Goal: Use online tool/utility: Utilize a website feature to perform a specific function

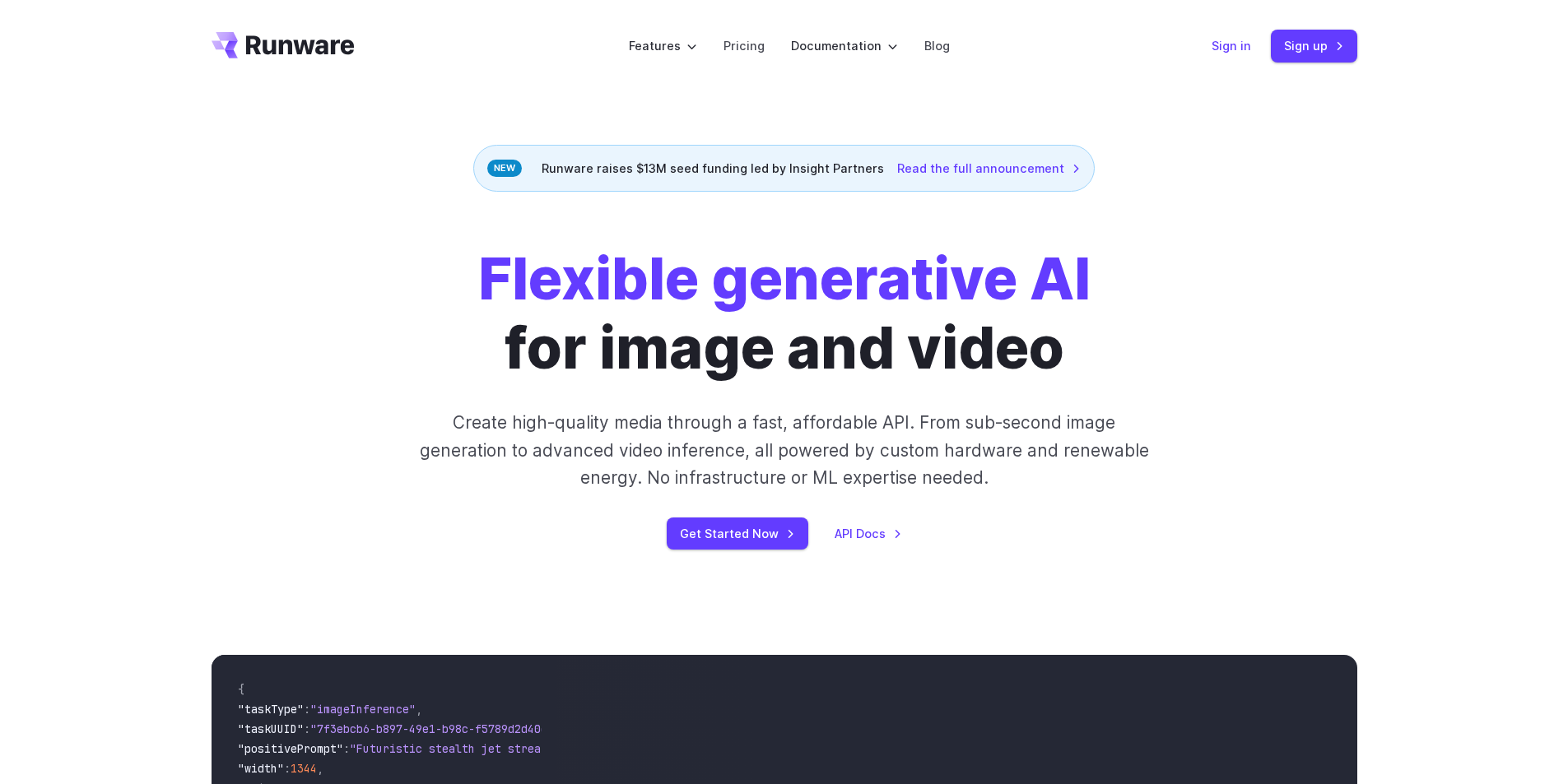
click at [1238, 49] on link "Sign in" at bounding box center [1232, 45] width 40 height 19
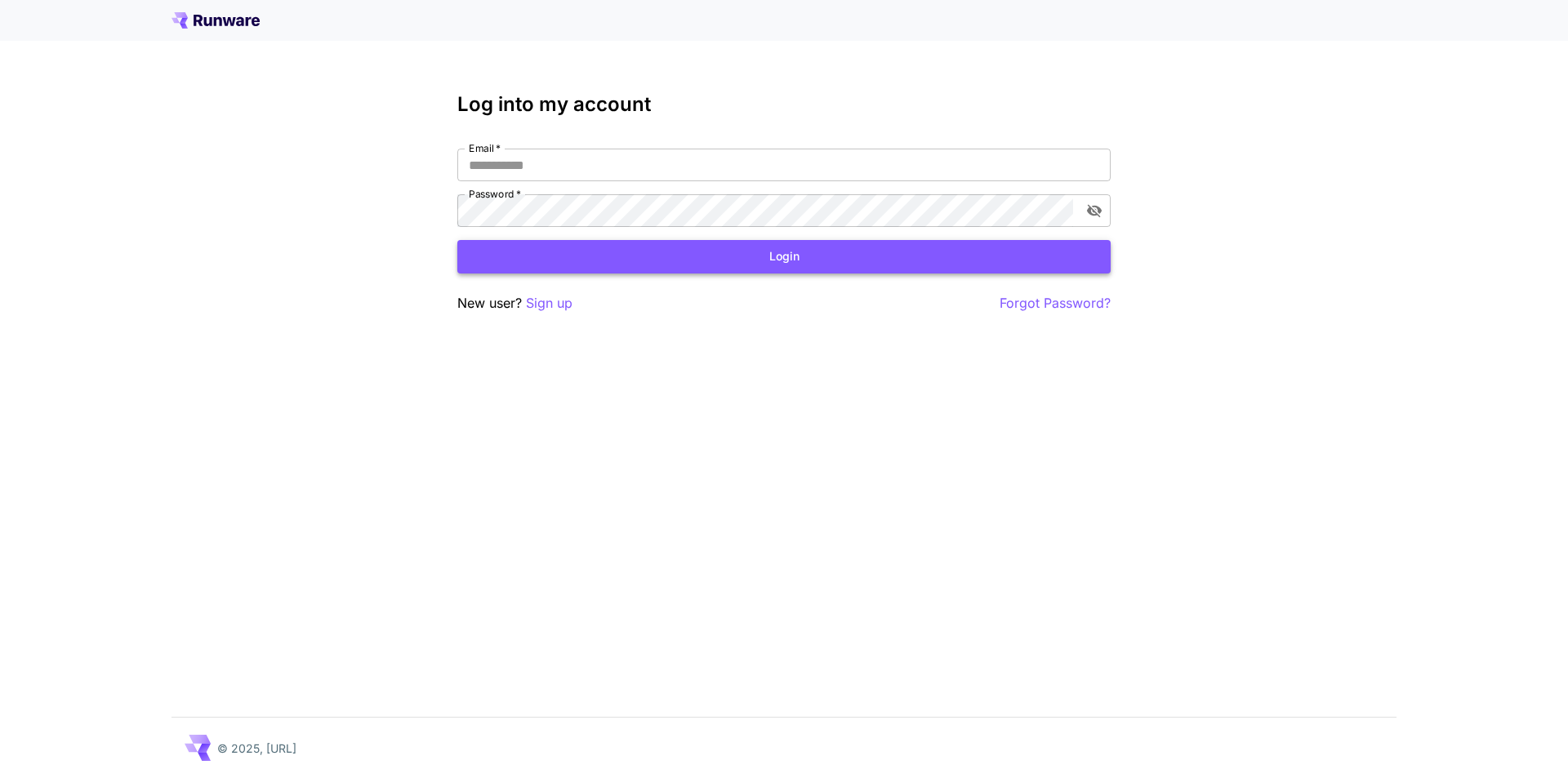
type input "**********"
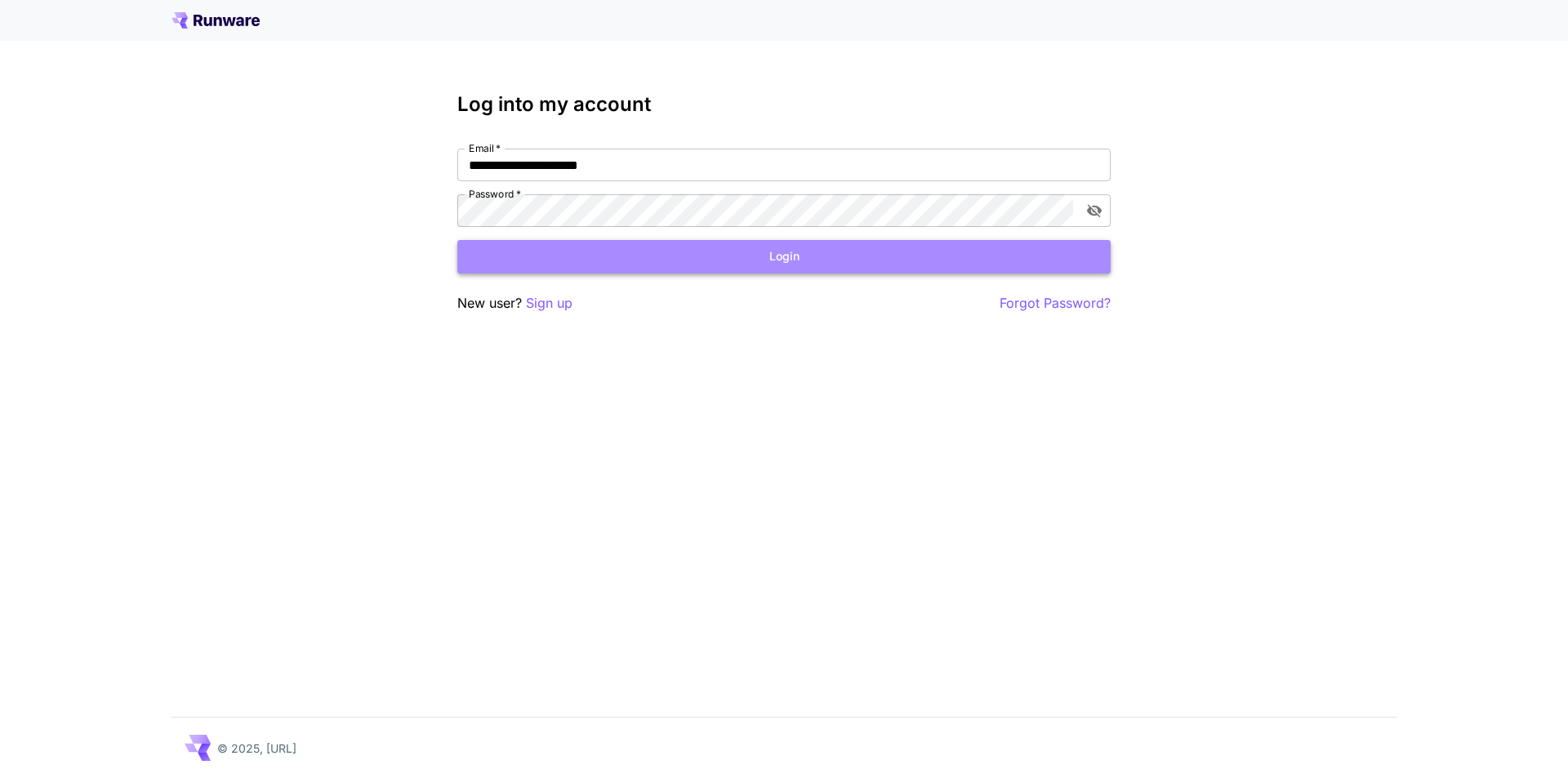
click at [783, 260] on button "Login" at bounding box center [784, 257] width 653 height 34
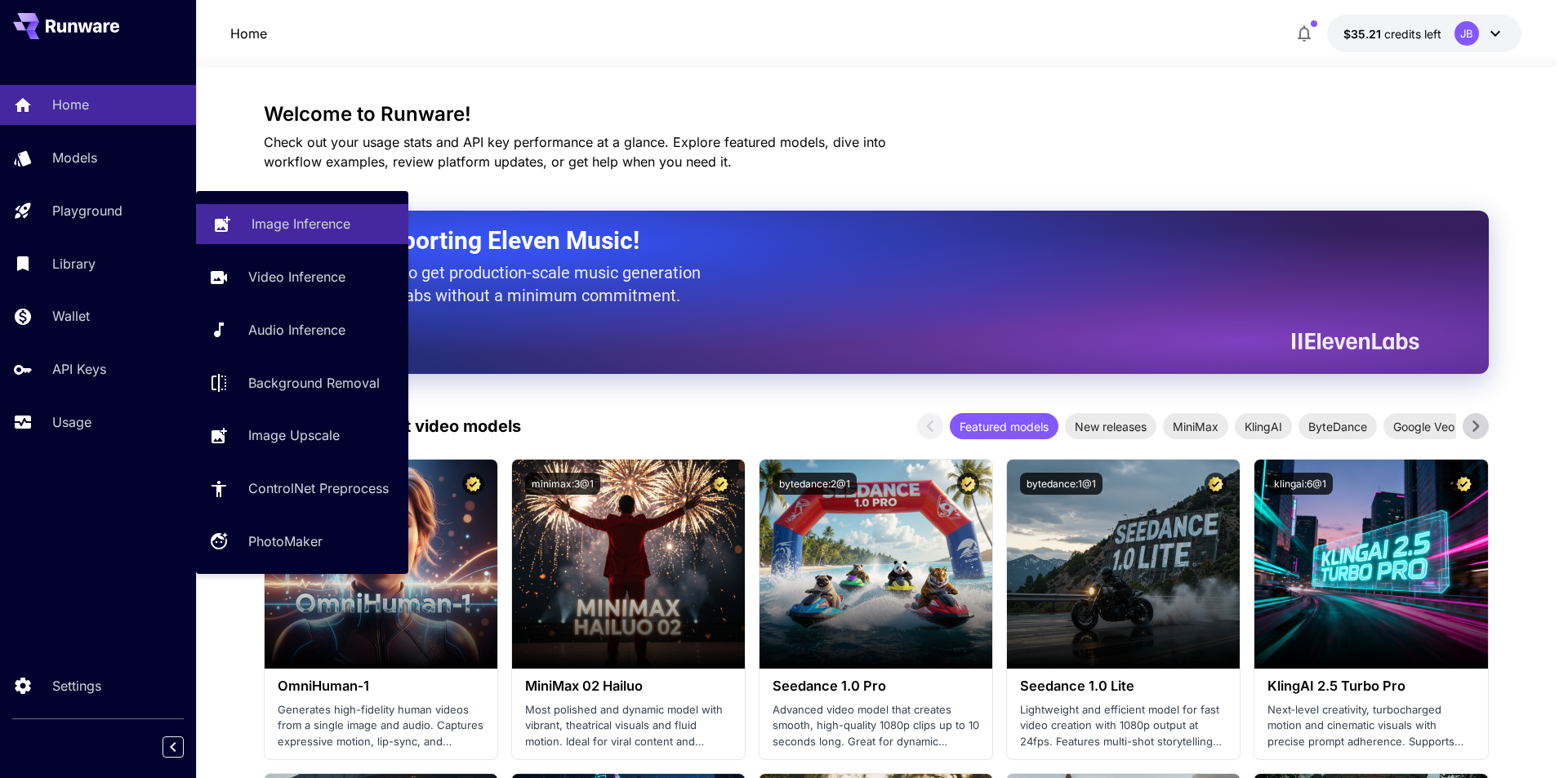
click at [241, 213] on link "Image Inference" at bounding box center [303, 224] width 212 height 40
